Goal: Information Seeking & Learning: Check status

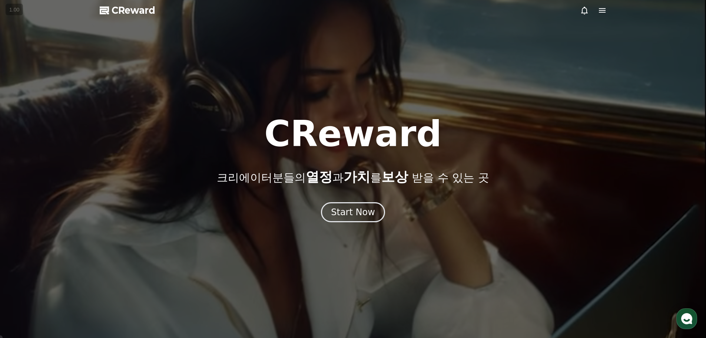
click at [599, 17] on div at bounding box center [353, 169] width 706 height 338
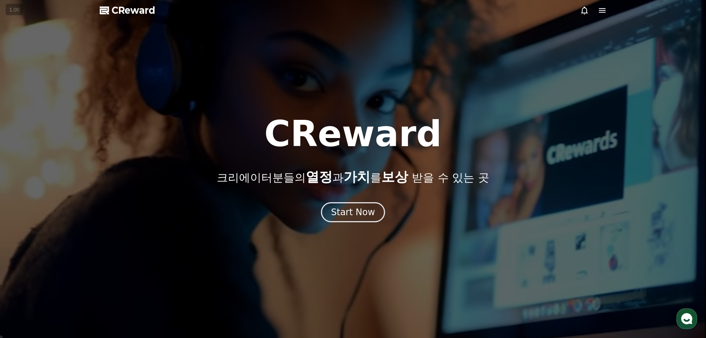
click at [601, 12] on icon at bounding box center [602, 10] width 7 height 4
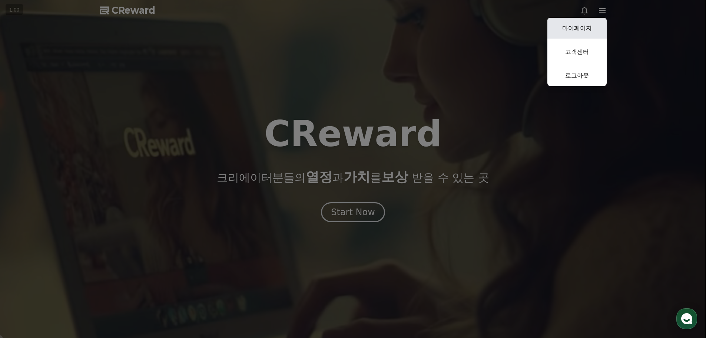
click at [578, 30] on link "마이페이지" at bounding box center [576, 28] width 59 height 21
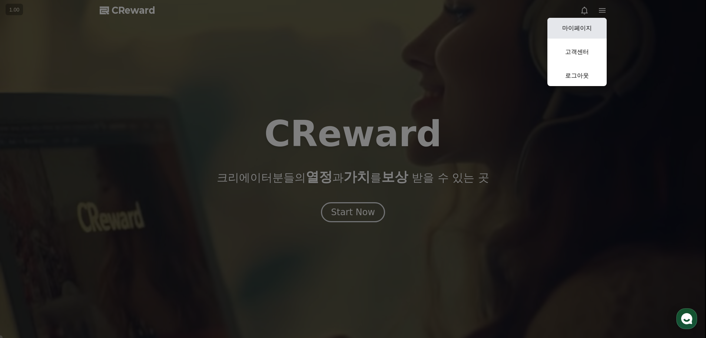
select select "**********"
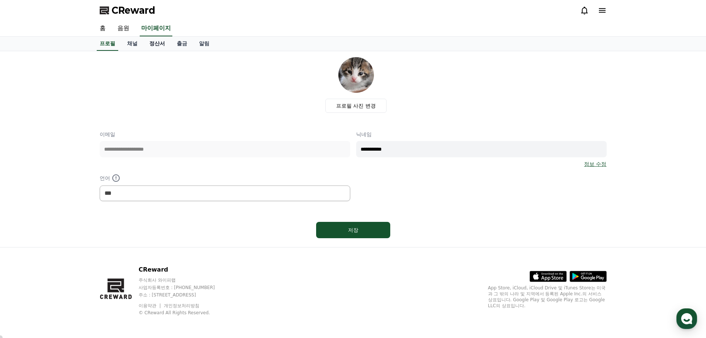
click at [157, 46] on link "정산서" at bounding box center [156, 44] width 27 height 14
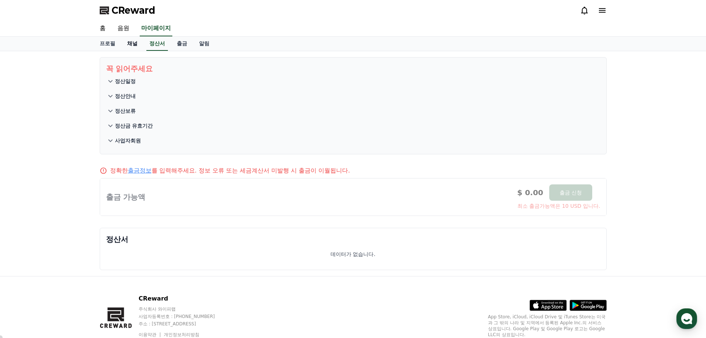
click at [135, 47] on link "채널" at bounding box center [132, 44] width 22 height 14
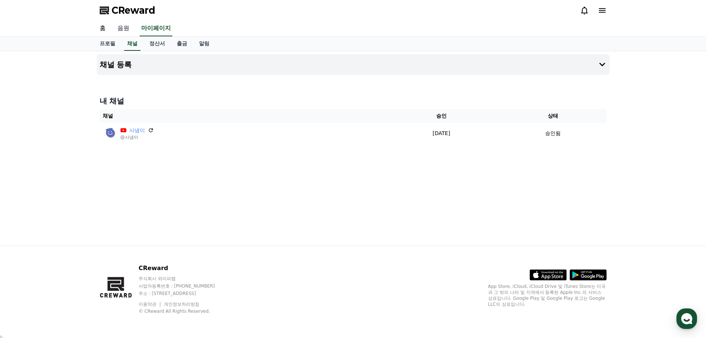
click at [130, 33] on link "음원" at bounding box center [124, 29] width 24 height 16
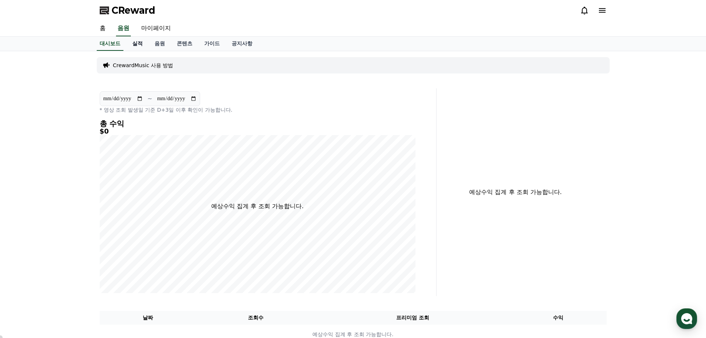
click at [141, 46] on link "실적" at bounding box center [137, 44] width 22 height 14
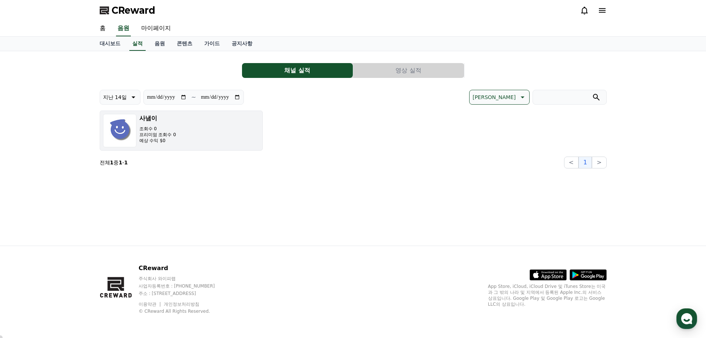
click at [193, 132] on button "사냄이 조회수 0 프리미엄 조회수 0 예상 수익 $0" at bounding box center [181, 130] width 163 height 40
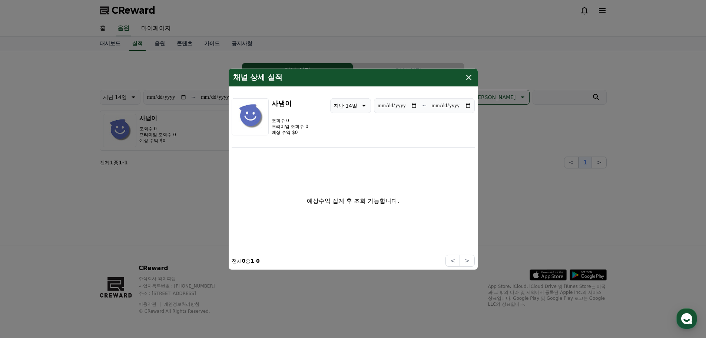
click at [469, 75] on icon "modal" at bounding box center [468, 77] width 9 height 9
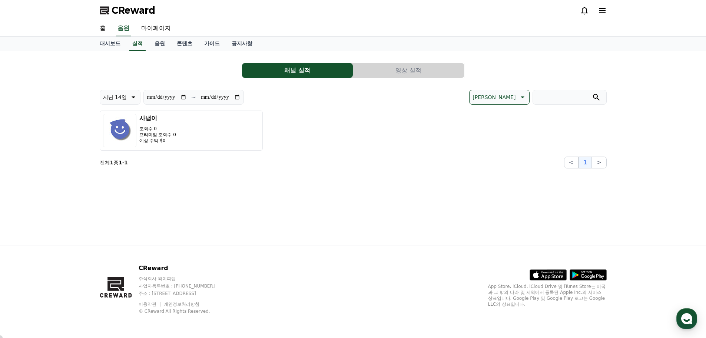
click at [404, 77] on button "영상 실적" at bounding box center [408, 70] width 111 height 15
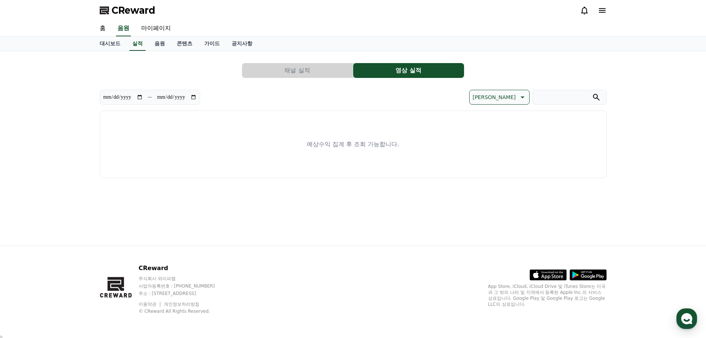
click at [311, 70] on button "채널 실적" at bounding box center [297, 70] width 111 height 15
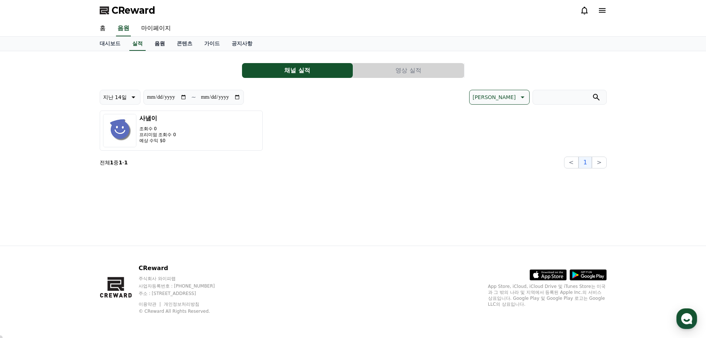
click at [160, 40] on link "음원" at bounding box center [160, 44] width 22 height 14
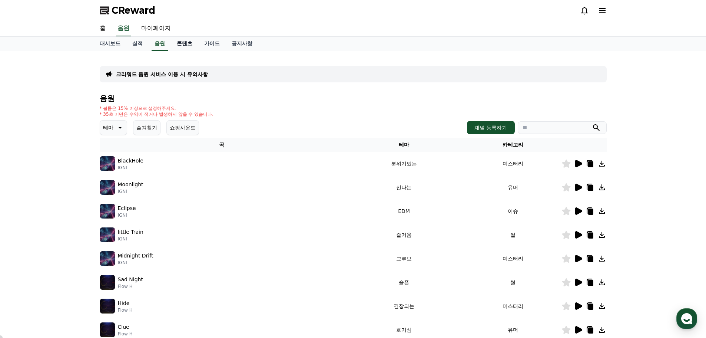
click at [182, 43] on link "콘텐츠" at bounding box center [184, 44] width 27 height 14
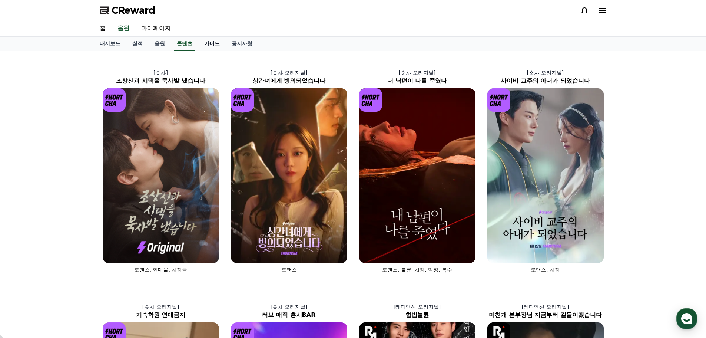
click at [206, 45] on link "가이드" at bounding box center [211, 44] width 27 height 14
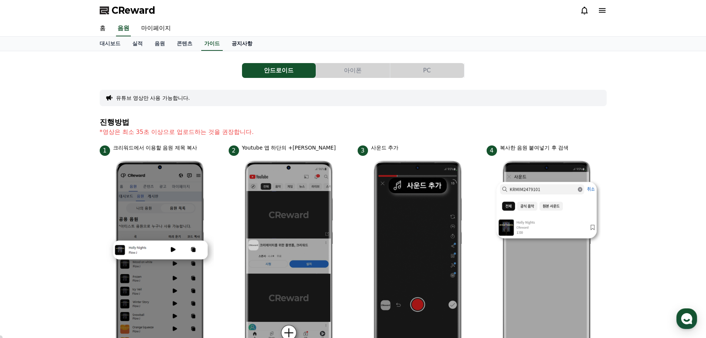
click at [233, 44] on link "공지사항" at bounding box center [242, 44] width 33 height 14
